Goal: Transaction & Acquisition: Purchase product/service

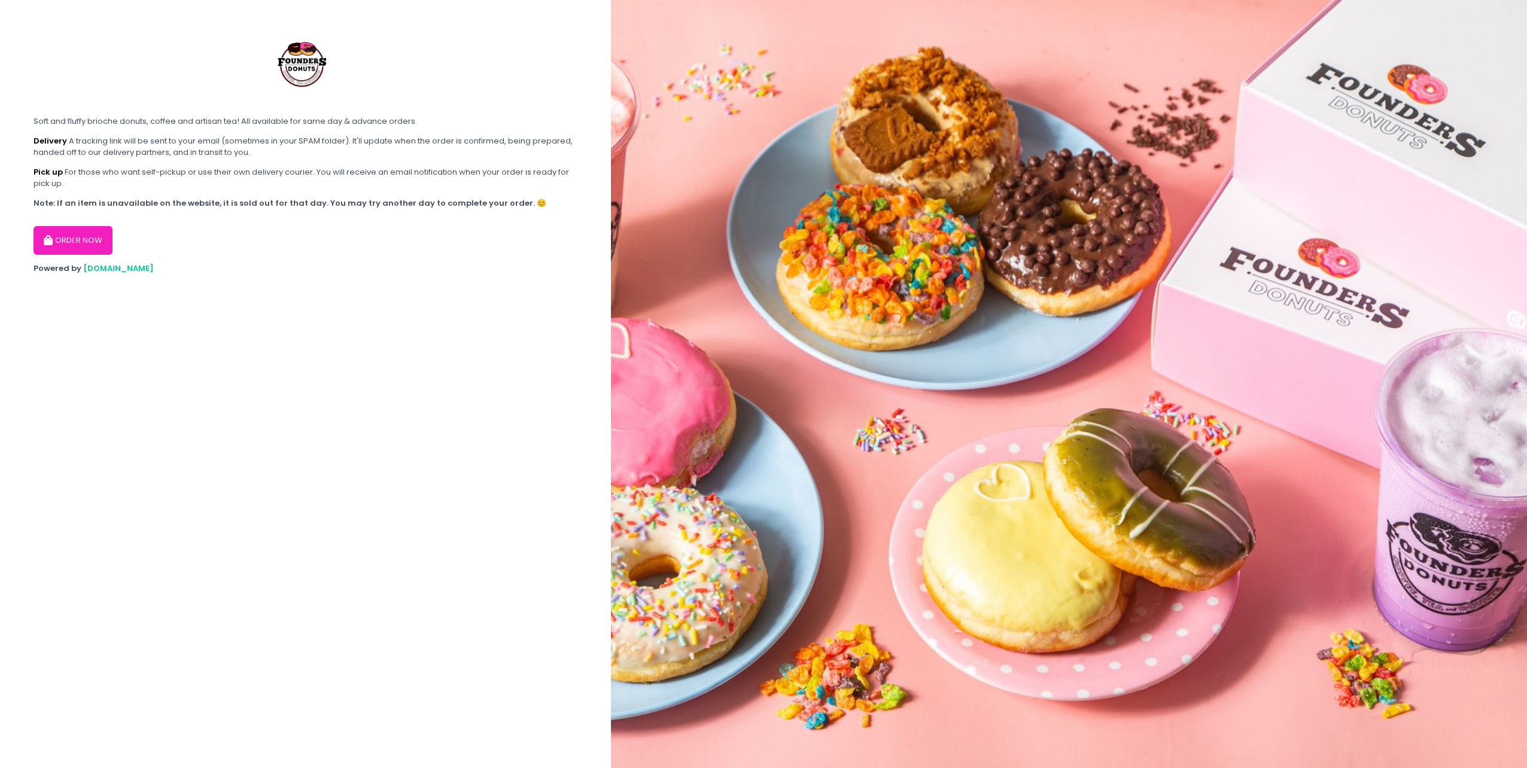
click at [95, 247] on button "ORDER NOW" at bounding box center [73, 240] width 79 height 29
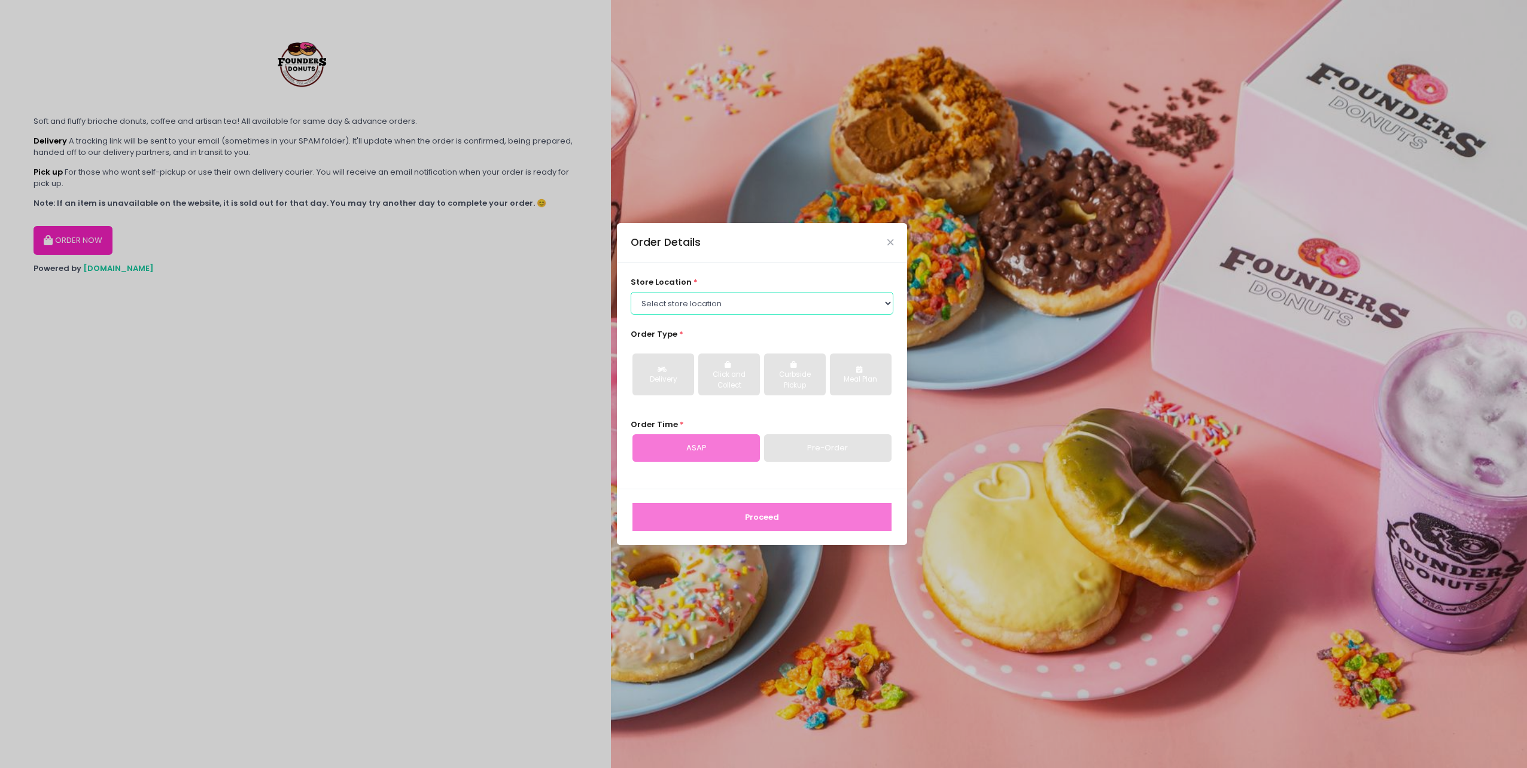
click at [755, 300] on select "Select store location Founders Donuts - [PERSON_NAME] Founders Donuts - [GEOGRA…" at bounding box center [762, 303] width 263 height 23
select select "6823519f7f461c106b9614ee"
click at [631, 292] on select "Select store location Founders Donuts - [PERSON_NAME] Founders Donuts - [GEOGRA…" at bounding box center [762, 303] width 263 height 23
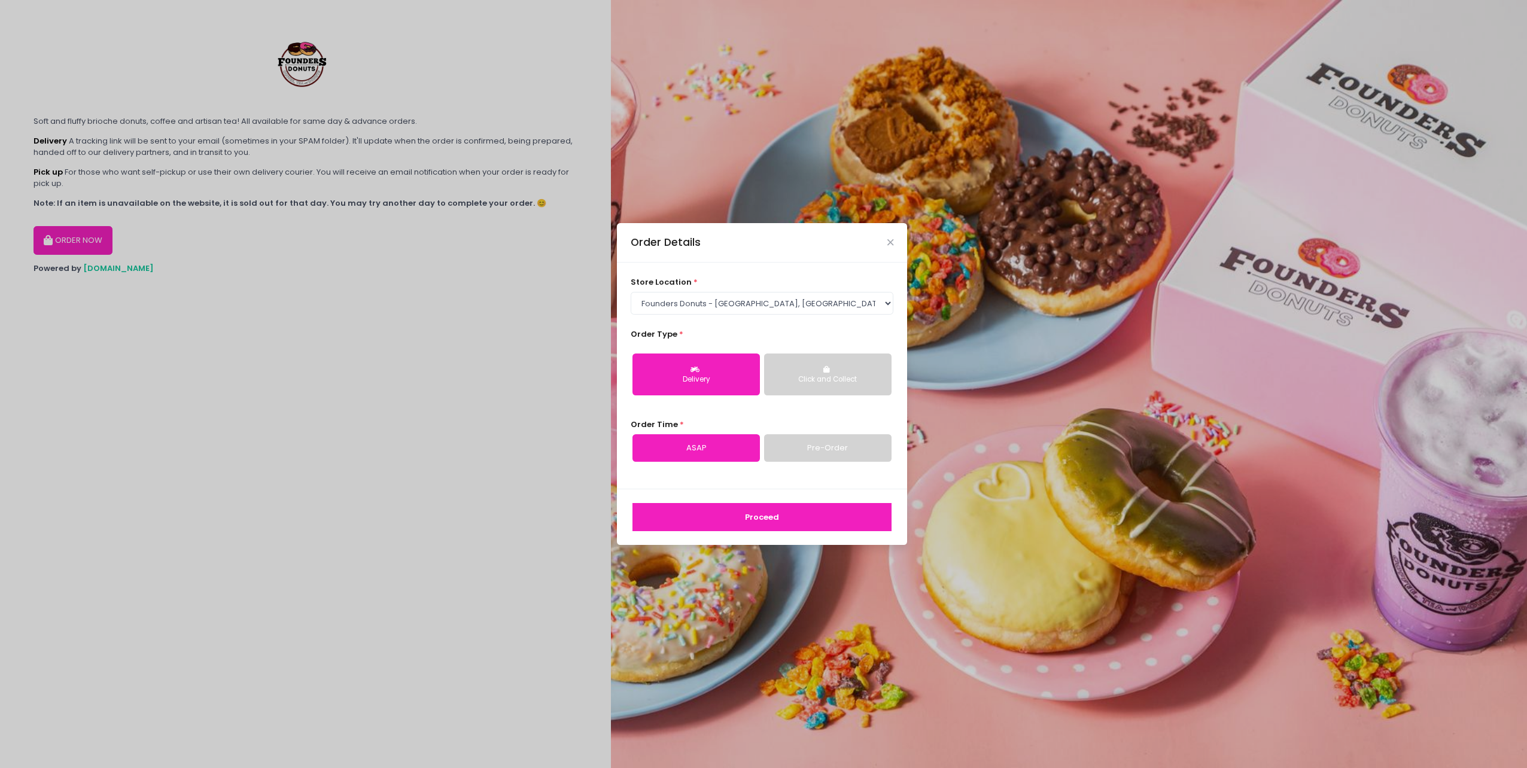
click at [785, 443] on link "Pre-Order" at bounding box center [827, 448] width 127 height 28
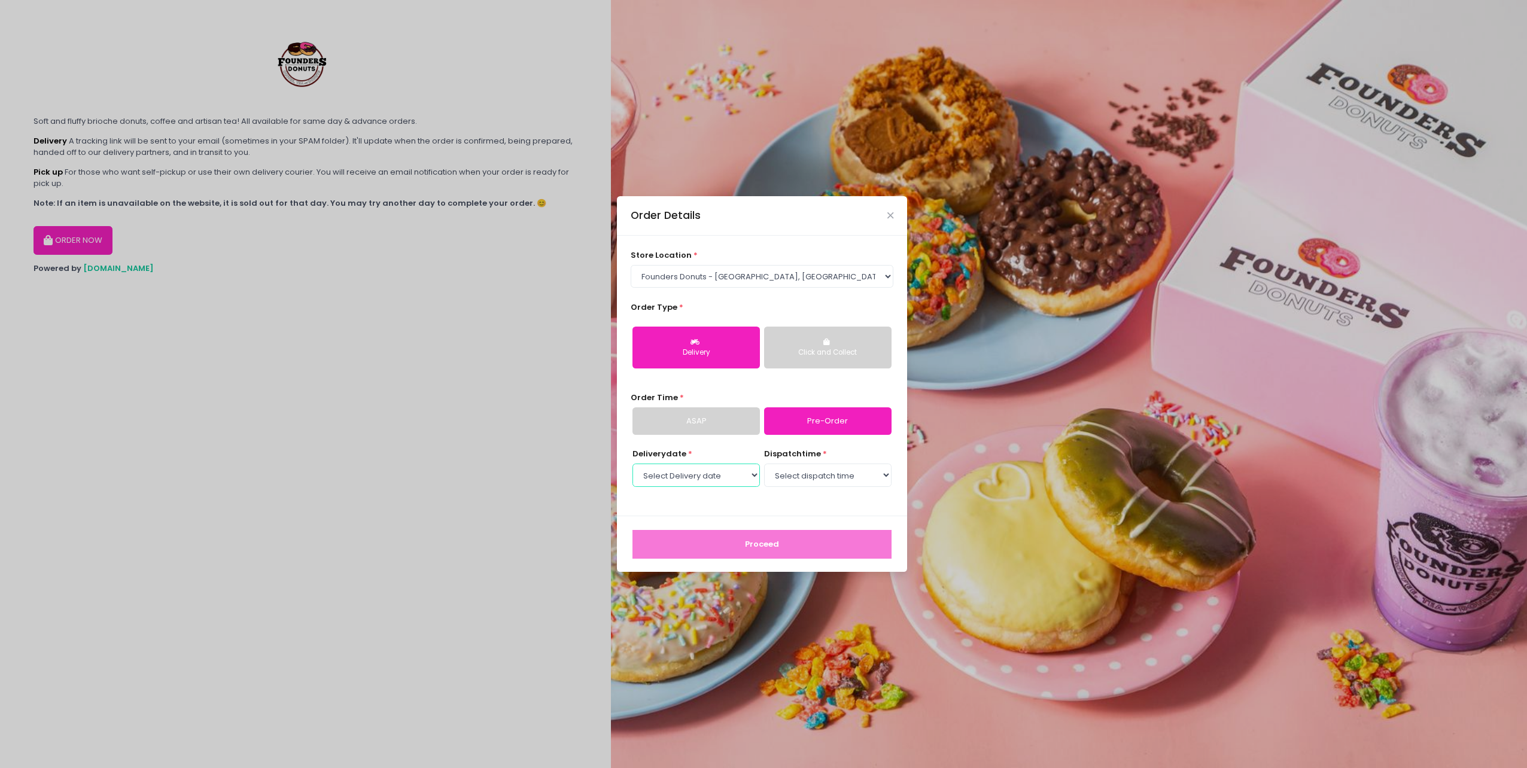
click at [753, 476] on select "Select Delivery date [DATE] [DATE] [DATE] [DATE] [DATE] [DATE] [DATE] [DATE] [D…" at bounding box center [695, 475] width 127 height 23
select select "[DATE]"
click at [632, 464] on select "Select Delivery date [DATE] [DATE] [DATE] [DATE] [DATE] [DATE] [DATE] [DATE] [D…" at bounding box center [695, 475] width 127 height 23
click at [836, 468] on select "Select dispatch time 08:00 AM - 08:30 AM 08:30 AM - 09:00 AM 09:00 AM - 09:30 A…" at bounding box center [827, 475] width 127 height 23
select select "09:00"
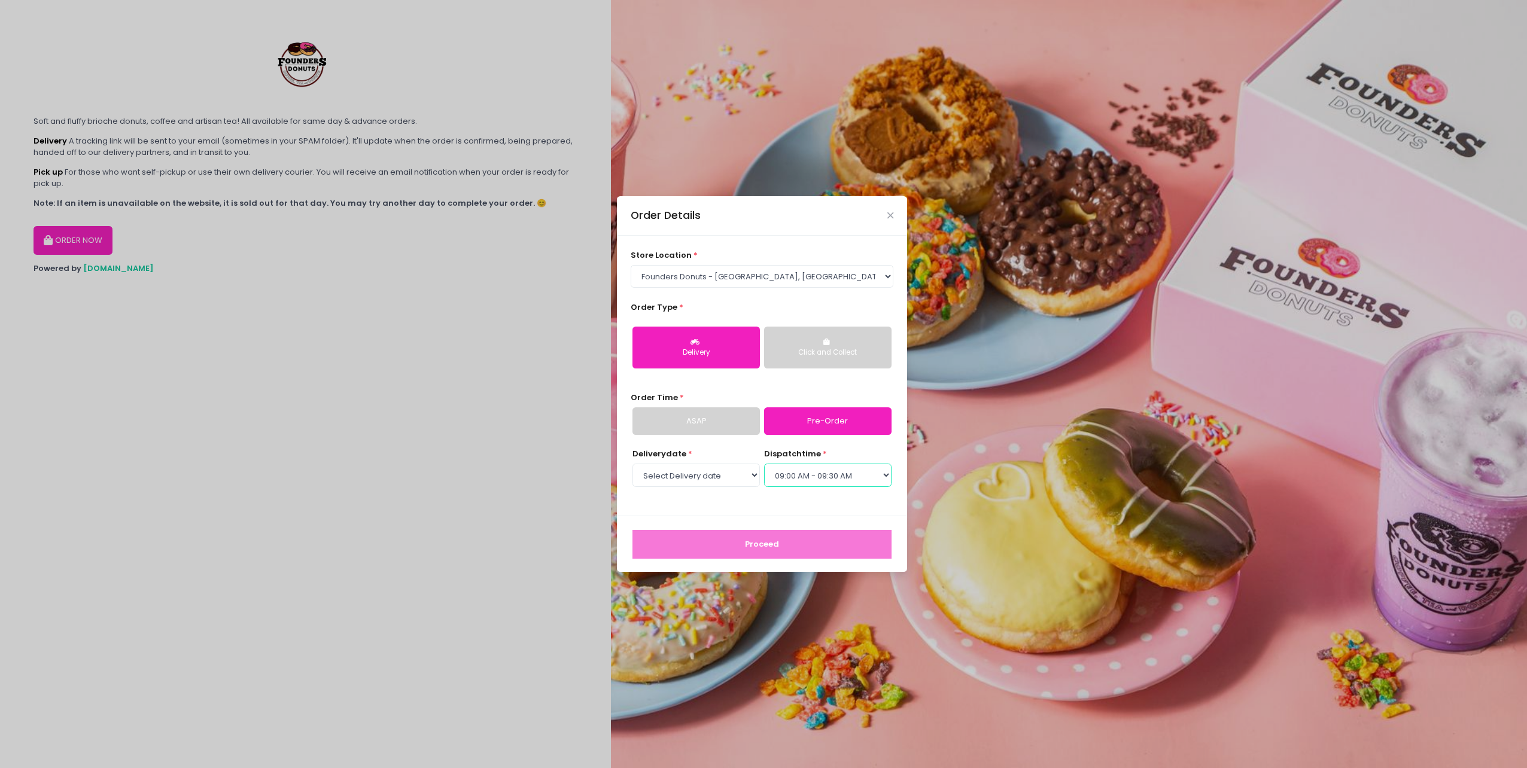
click at [764, 464] on select "Select dispatch time 08:00 AM - 08:30 AM 08:30 AM - 09:00 AM 09:00 AM - 09:30 A…" at bounding box center [827, 475] width 127 height 23
click at [794, 544] on button "Proceed" at bounding box center [761, 544] width 259 height 29
